Goal: Task Accomplishment & Management: Use online tool/utility

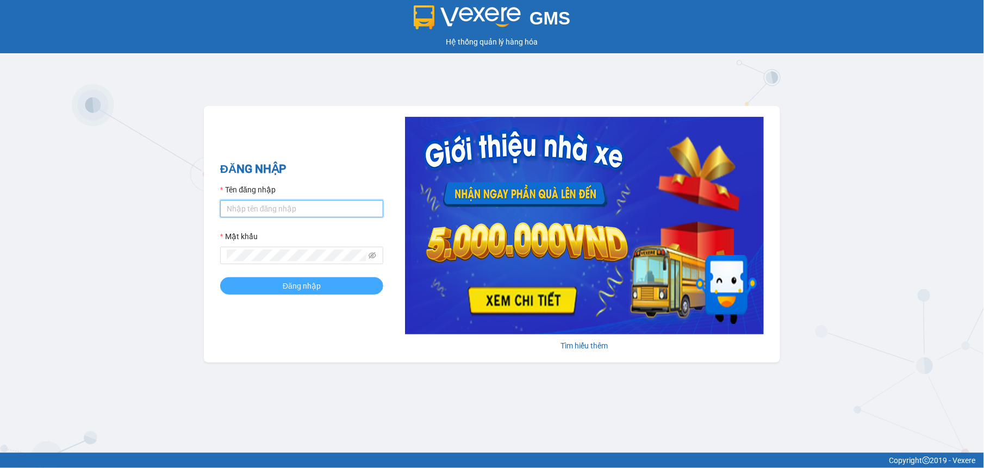
type input "tuyenttt.petrobp"
click at [298, 289] on span "Đăng nhập" at bounding box center [302, 286] width 38 height 12
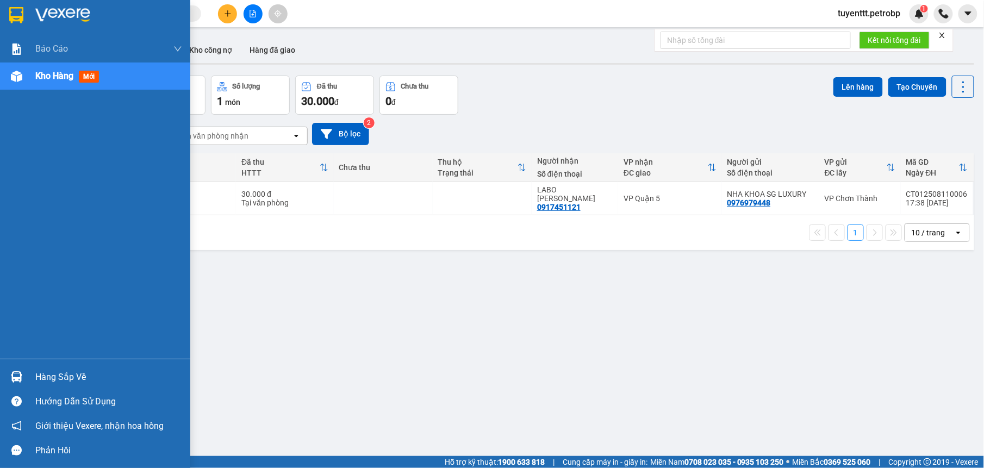
click at [16, 375] on img at bounding box center [16, 376] width 11 height 11
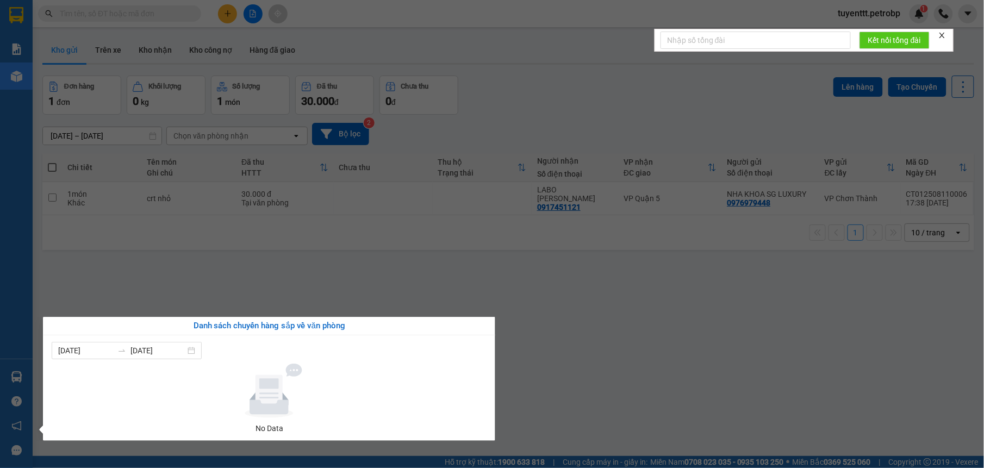
click at [660, 367] on section "Kết quả tìm kiếm ( 0 ) Bộ lọc No Data tuyenttt.petrobp 1 Báo cáo BC tiền tận nơ…" at bounding box center [492, 234] width 984 height 468
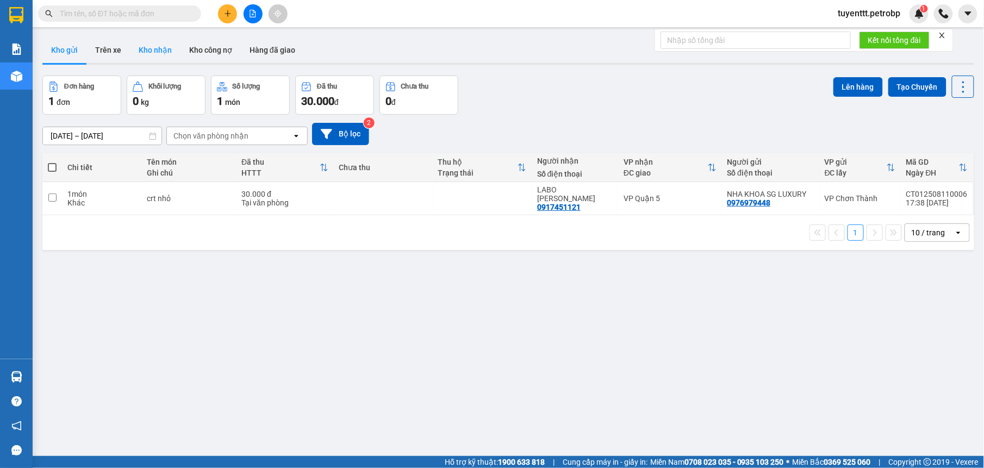
click at [156, 42] on button "Kho nhận" at bounding box center [155, 50] width 51 height 26
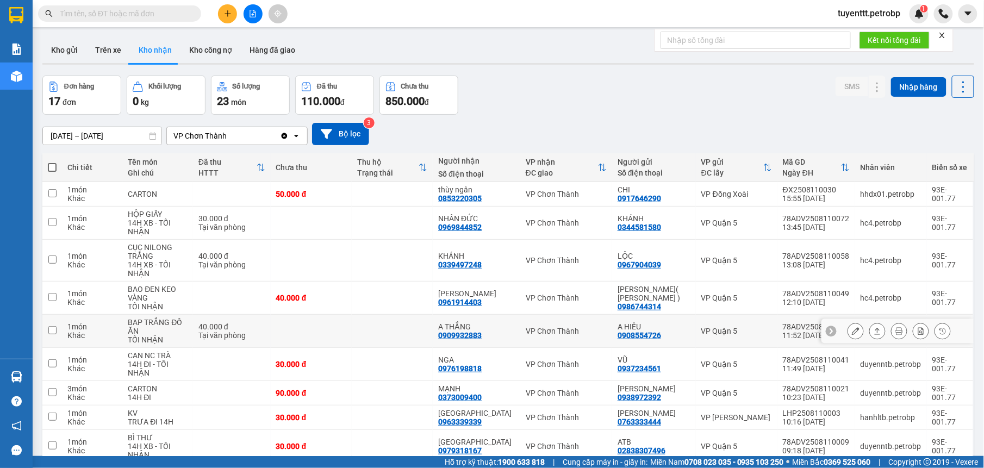
scroll to position [88, 0]
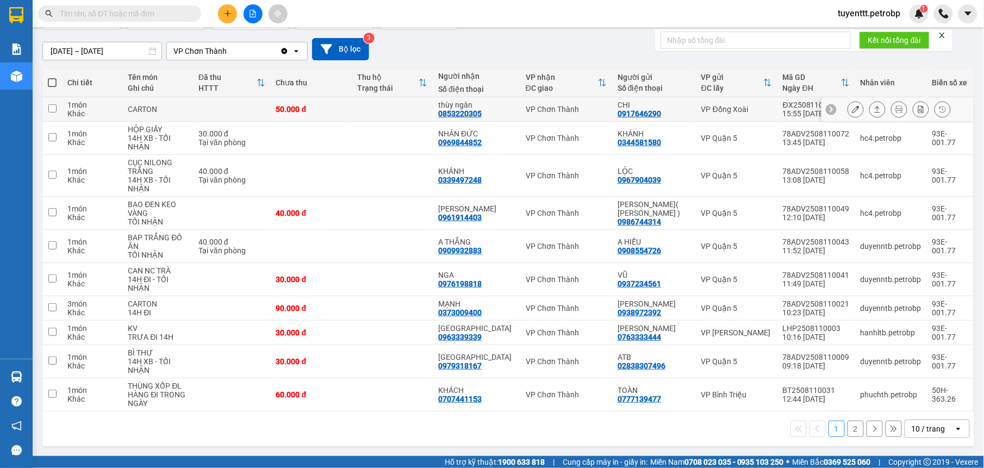
click at [512, 111] on td "thùy ngân 0853220305" at bounding box center [477, 109] width 88 height 24
checkbox input "true"
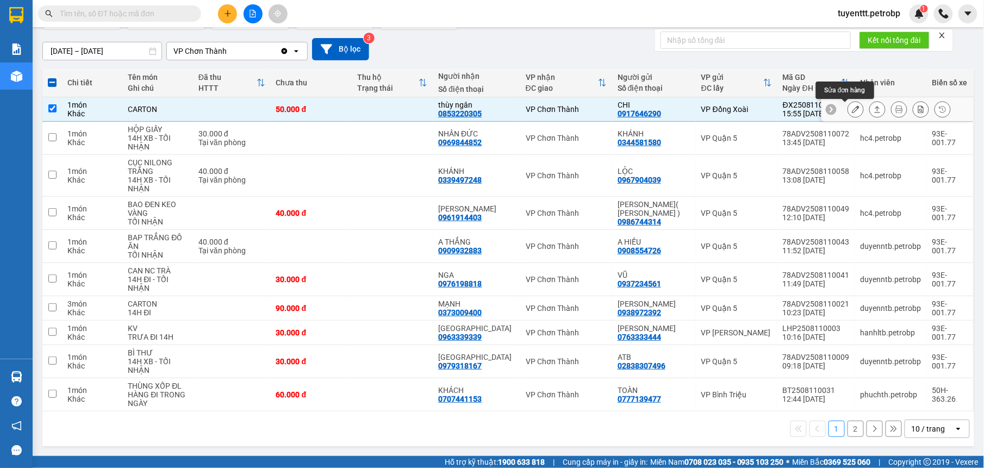
click at [852, 107] on icon at bounding box center [856, 109] width 8 height 8
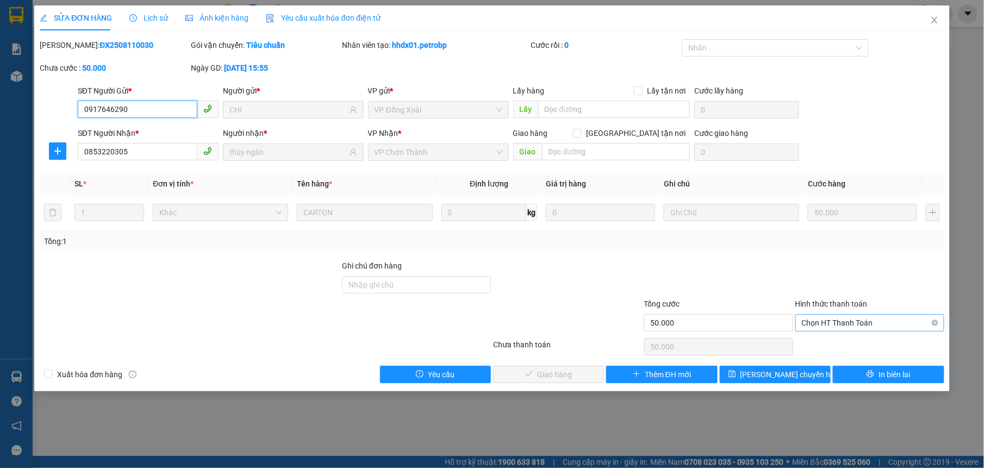
click at [838, 324] on span "Chọn HT Thanh Toán" at bounding box center [870, 323] width 136 height 16
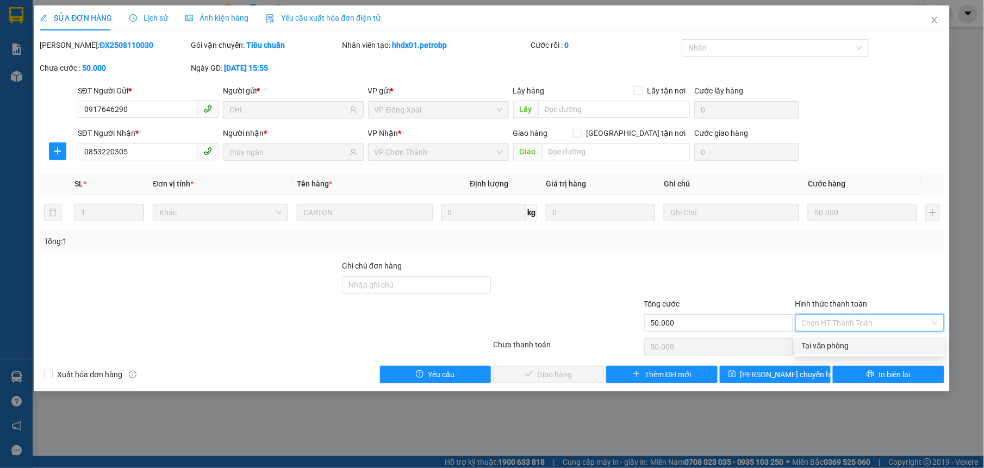
click at [836, 345] on div "Tại văn phòng" at bounding box center [870, 346] width 136 height 12
type input "0"
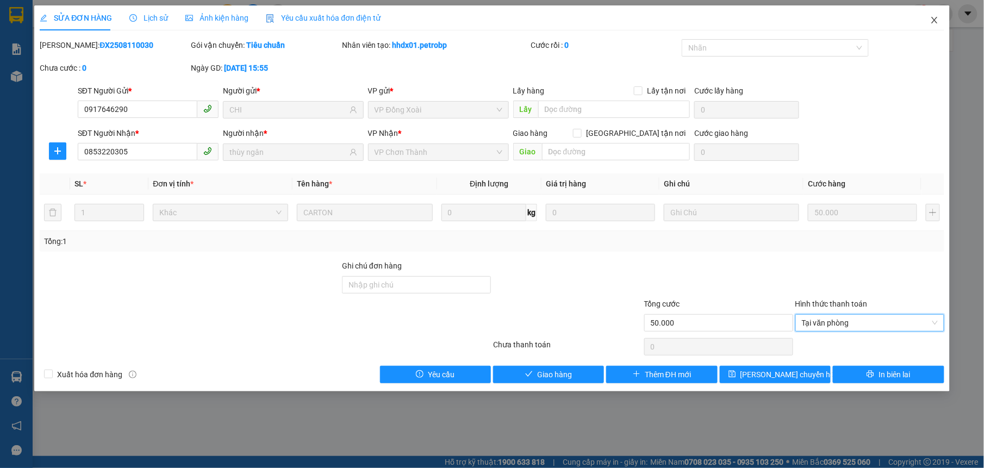
click at [935, 24] on icon "close" at bounding box center [934, 20] width 9 height 9
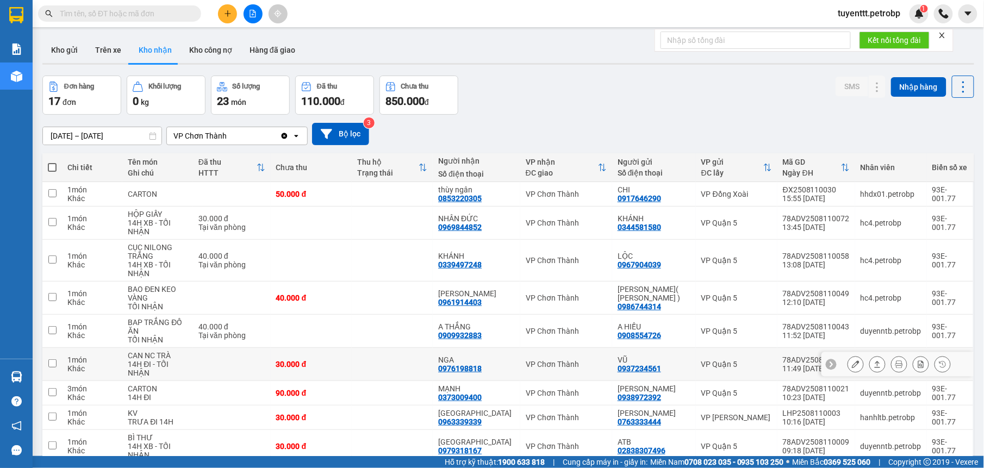
scroll to position [88, 0]
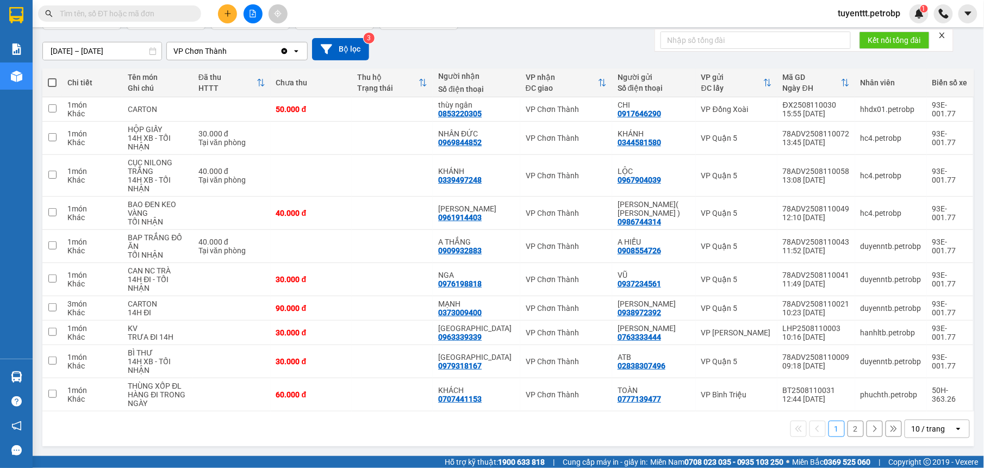
click at [848, 429] on button "2" at bounding box center [856, 429] width 16 height 16
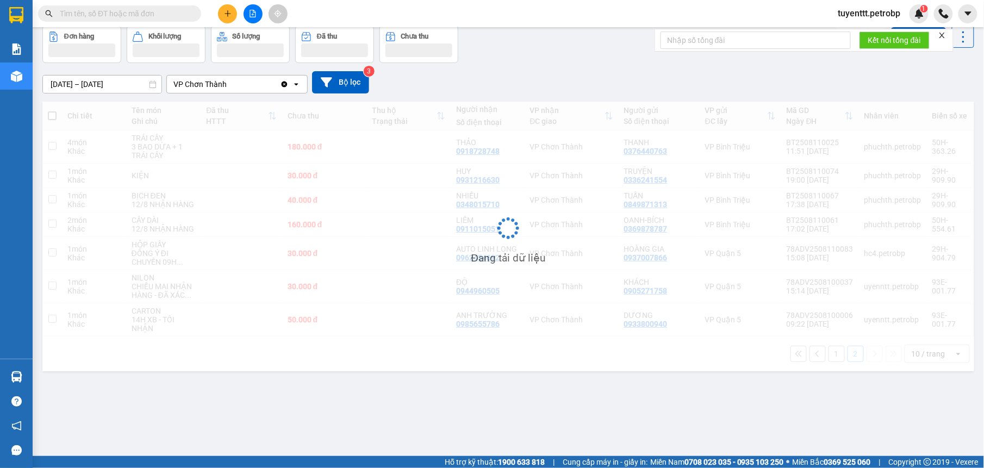
scroll to position [50, 0]
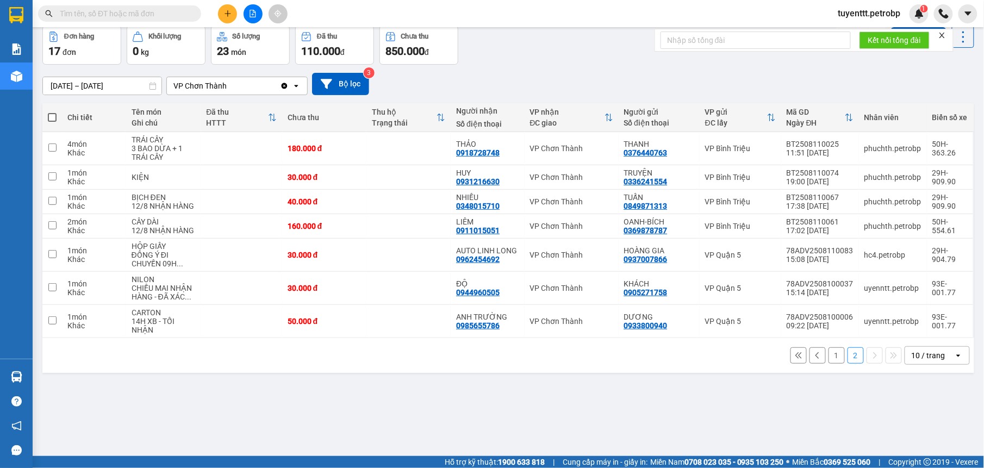
click at [79, 90] on input "[DATE] – [DATE]" at bounding box center [102, 85] width 119 height 17
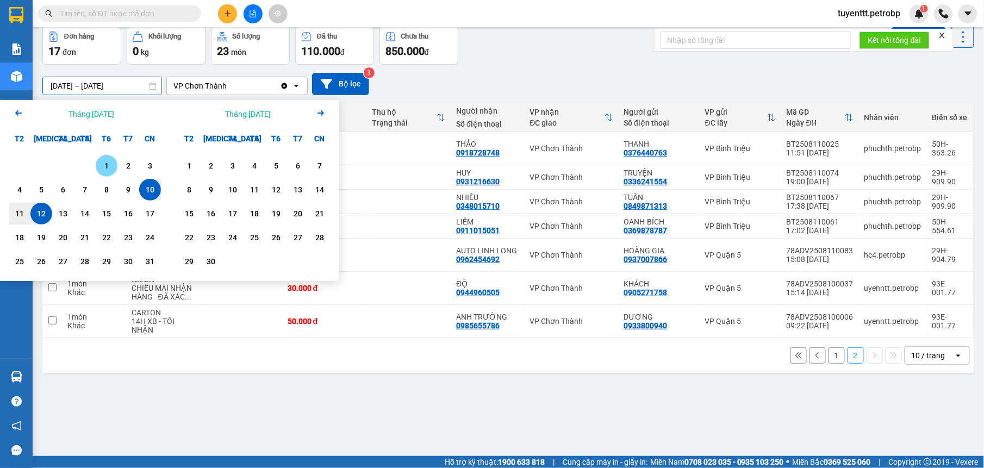
click at [108, 168] on div "1" at bounding box center [106, 165] width 15 height 13
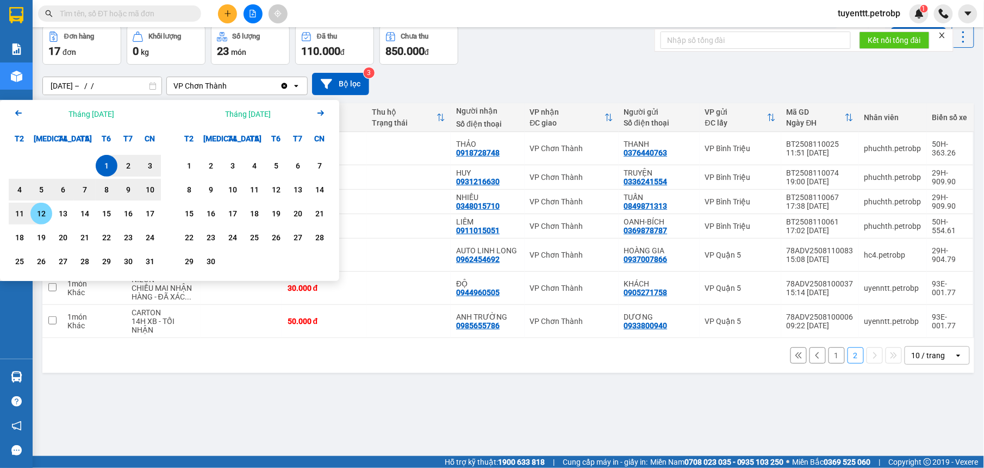
click at [39, 213] on div "12" at bounding box center [41, 213] width 15 height 13
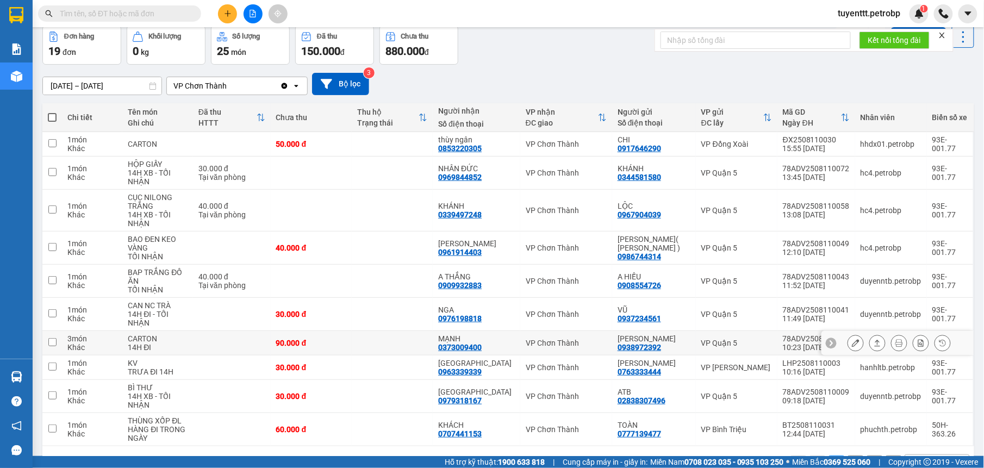
scroll to position [88, 0]
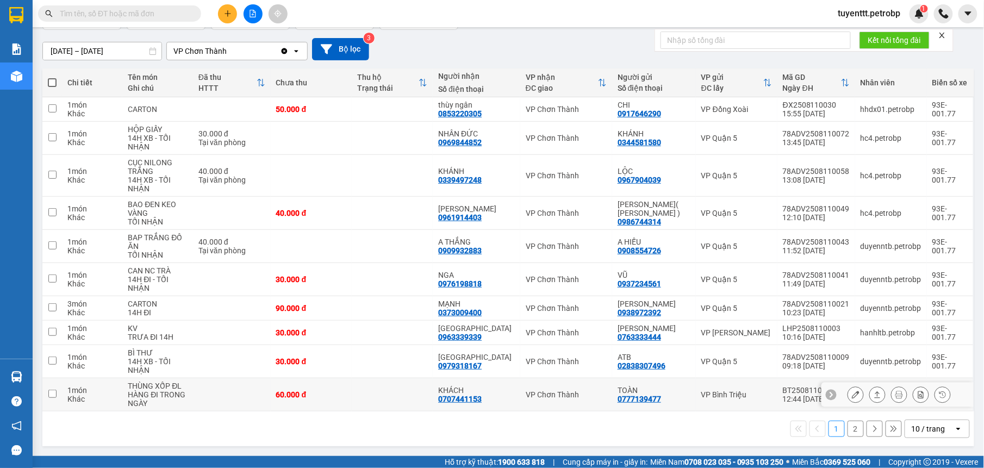
click at [453, 396] on div "0707441153" at bounding box center [460, 399] width 44 height 9
click at [454, 396] on div "0707441153" at bounding box center [460, 399] width 44 height 9
copy div "0707441153"
click at [848, 431] on button "2" at bounding box center [856, 429] width 16 height 16
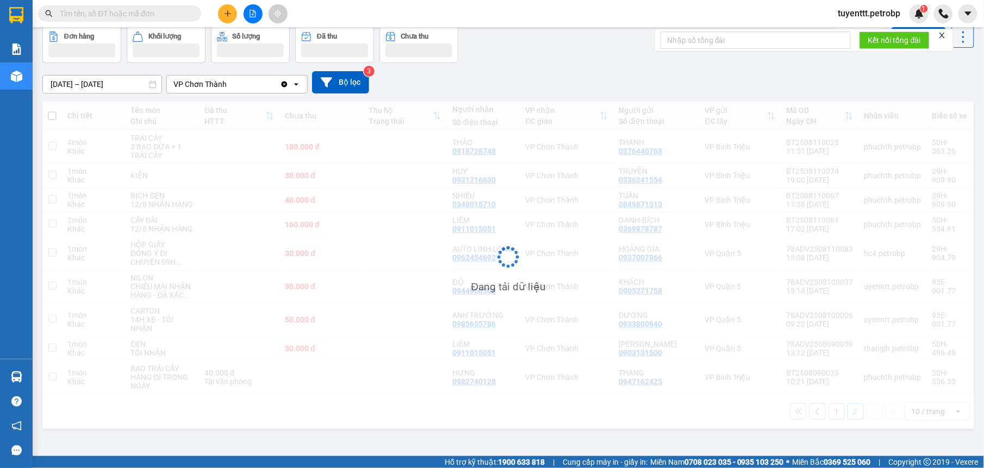
scroll to position [50, 0]
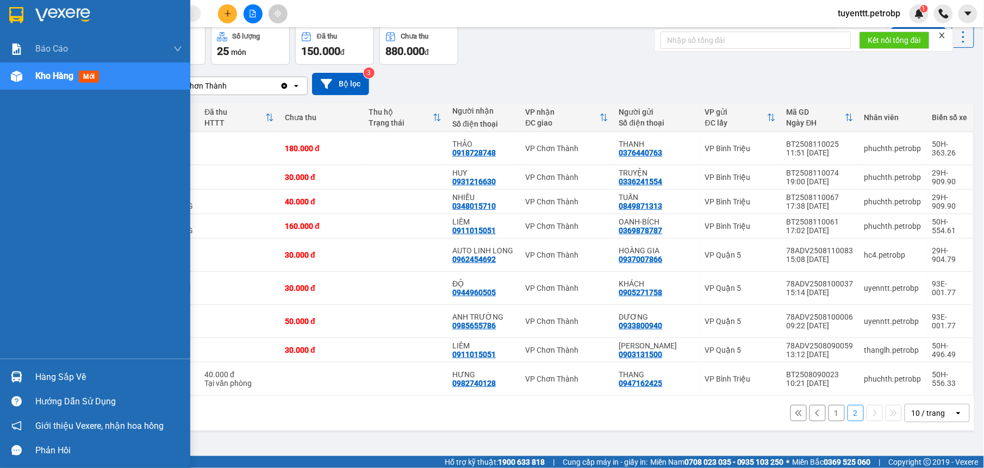
click at [20, 375] on img at bounding box center [16, 376] width 11 height 11
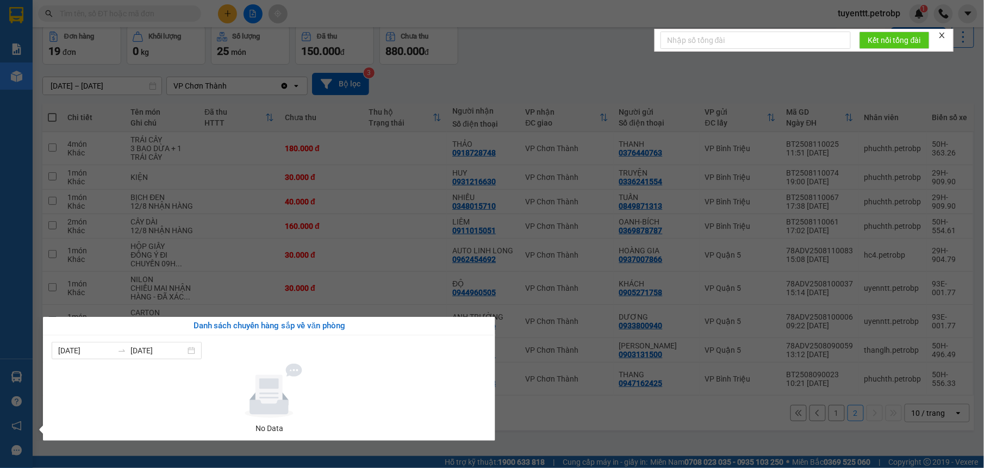
click at [483, 87] on section "Kết quả tìm kiếm ( 0 ) Bộ lọc No Data tuyenttt.petrobp 1 Báo cáo BC tiền tận nơ…" at bounding box center [492, 234] width 984 height 468
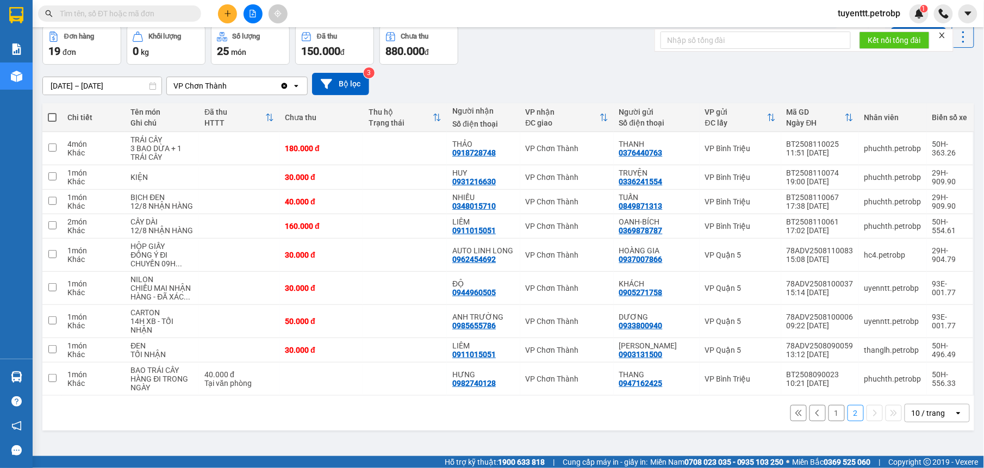
scroll to position [0, 0]
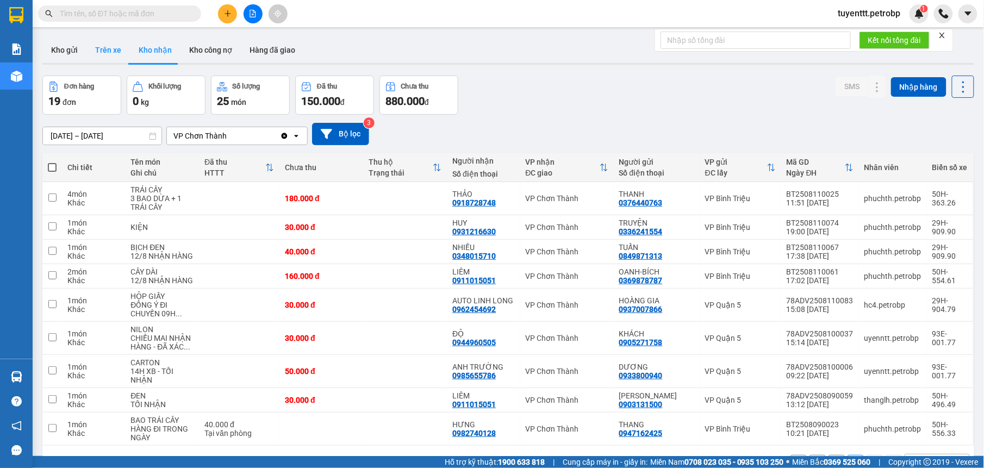
click at [98, 50] on button "Trên xe" at bounding box center [108, 50] width 44 height 26
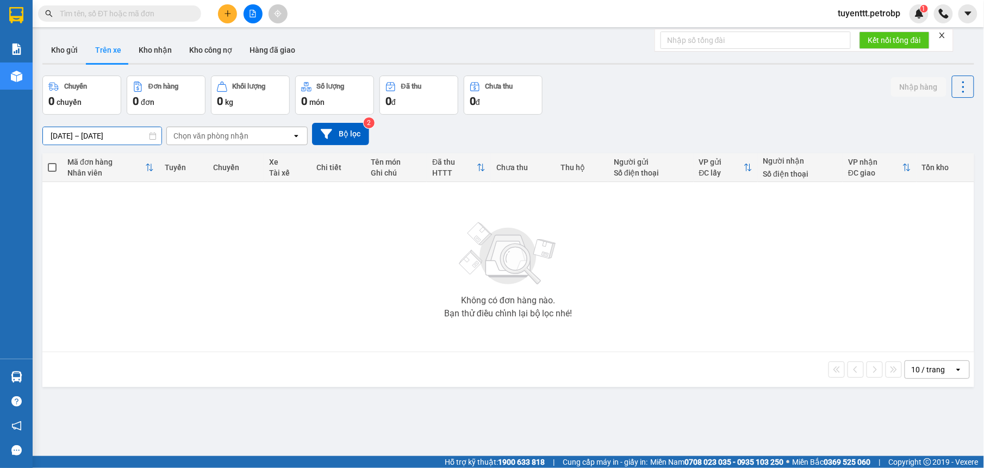
click at [120, 135] on input "[DATE] – [DATE]" at bounding box center [102, 135] width 119 height 17
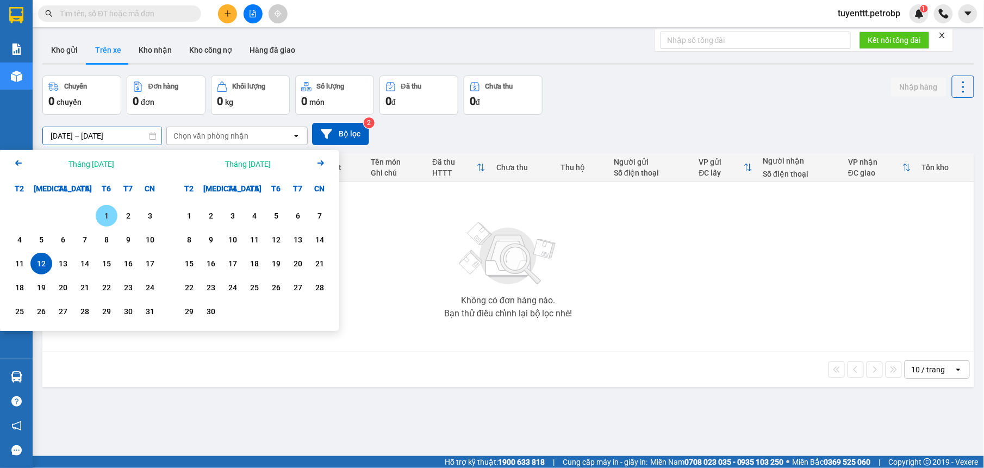
click at [104, 214] on div "1" at bounding box center [106, 215] width 15 height 13
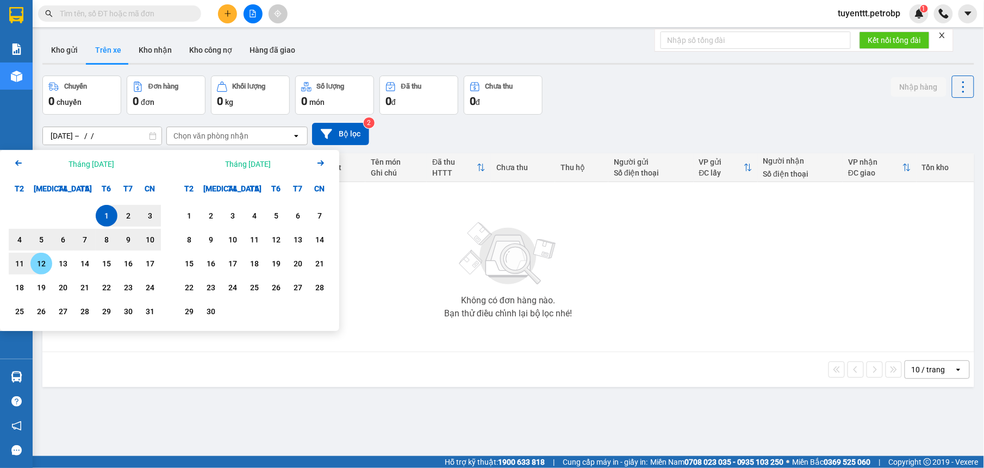
click at [42, 258] on div "12" at bounding box center [41, 263] width 15 height 13
type input "[DATE] – [DATE]"
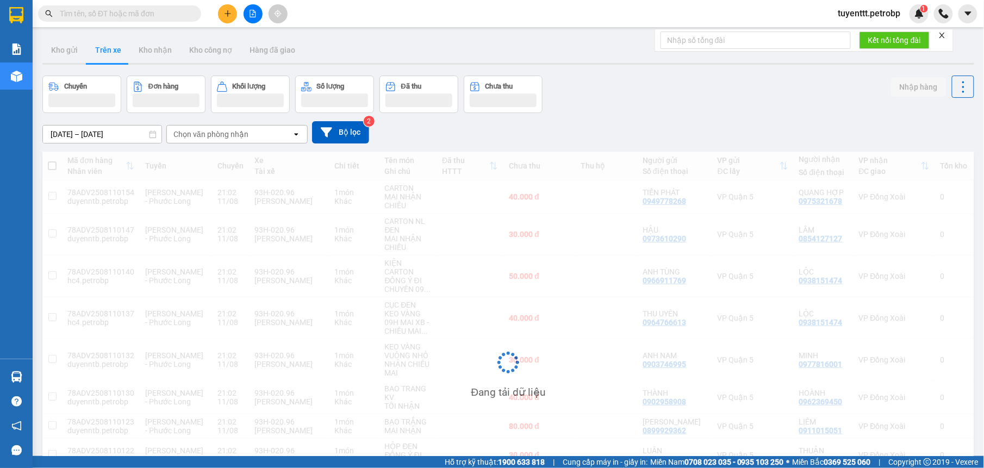
click at [200, 135] on div "Chọn văn phòng nhận" at bounding box center [210, 134] width 75 height 11
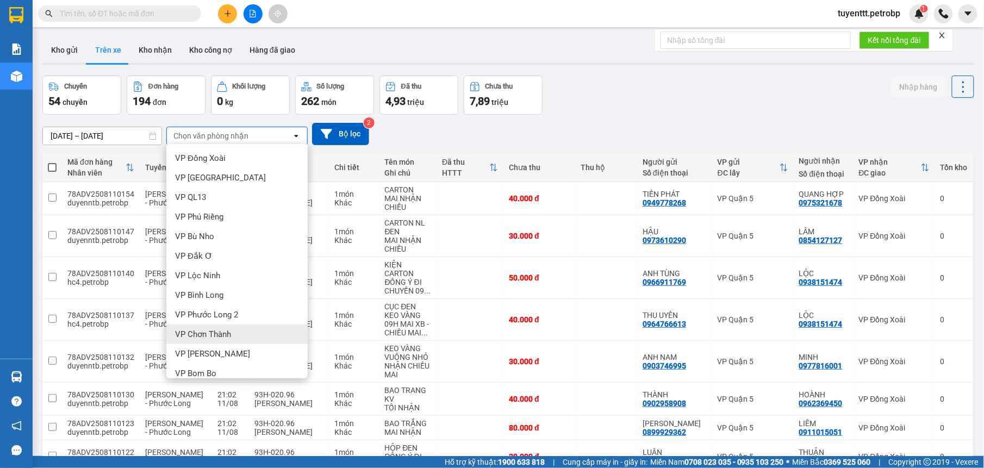
click at [227, 326] on div "VP Chơn Thành" at bounding box center [236, 335] width 141 height 20
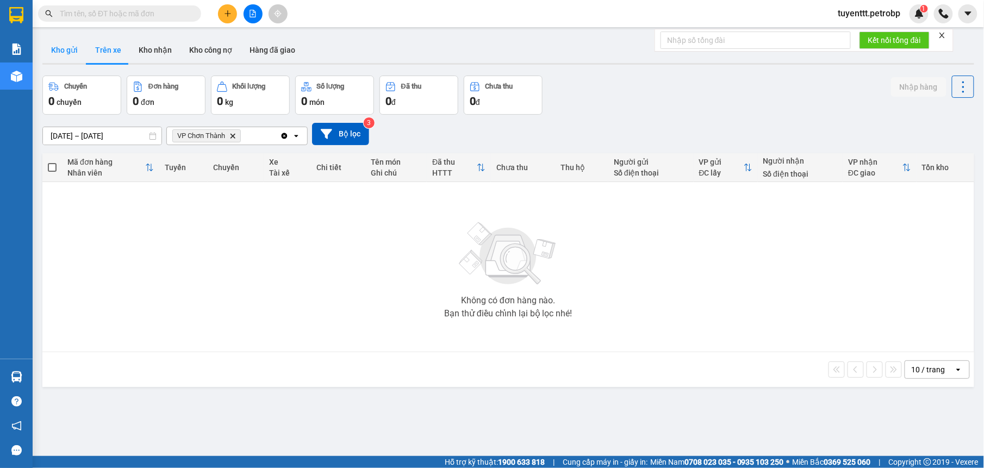
click at [61, 47] on button "Kho gửi" at bounding box center [64, 50] width 44 height 26
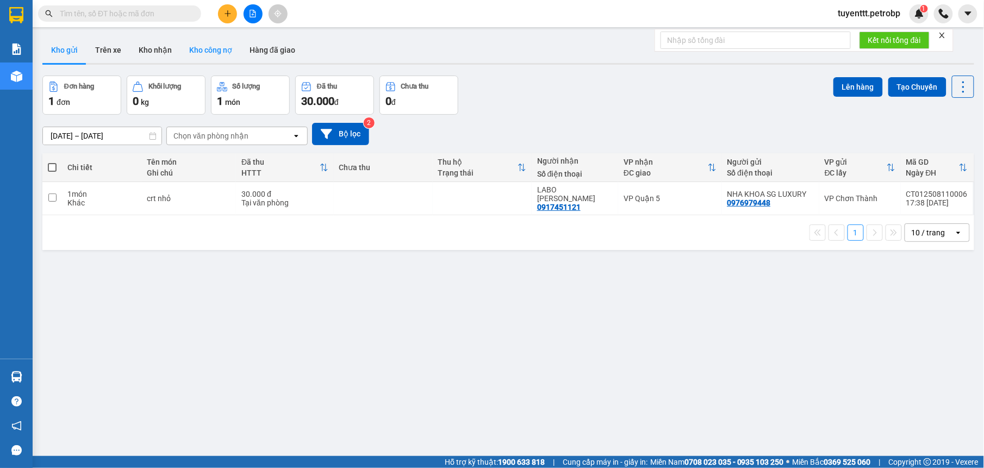
click at [212, 49] on button "Kho công nợ" at bounding box center [211, 50] width 60 height 26
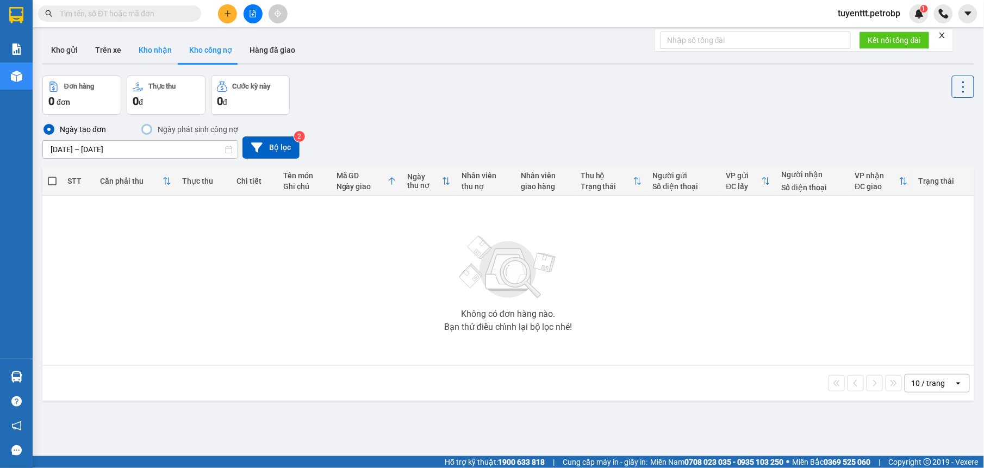
click at [152, 44] on button "Kho nhận" at bounding box center [155, 50] width 51 height 26
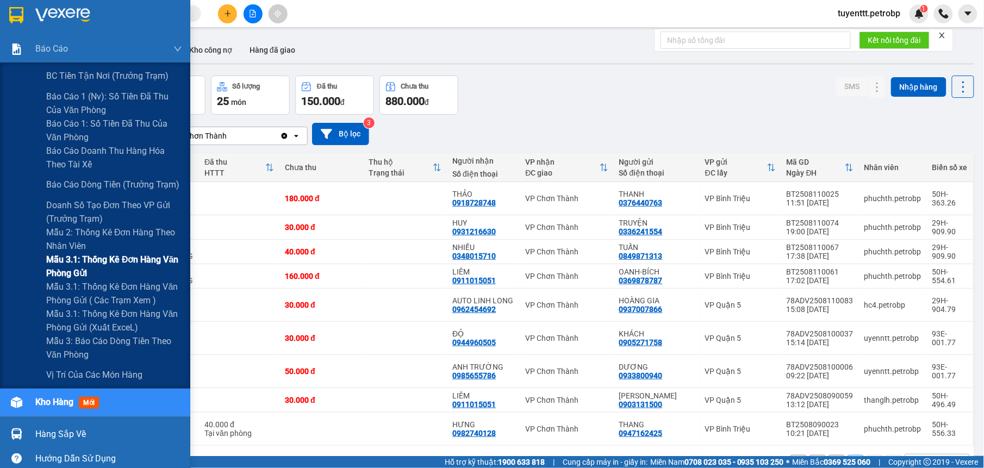
click at [115, 270] on span "Mẫu 3.1: Thống kê đơn hàng văn phòng gửi" at bounding box center [114, 266] width 136 height 27
